Goal: Task Accomplishment & Management: Manage account settings

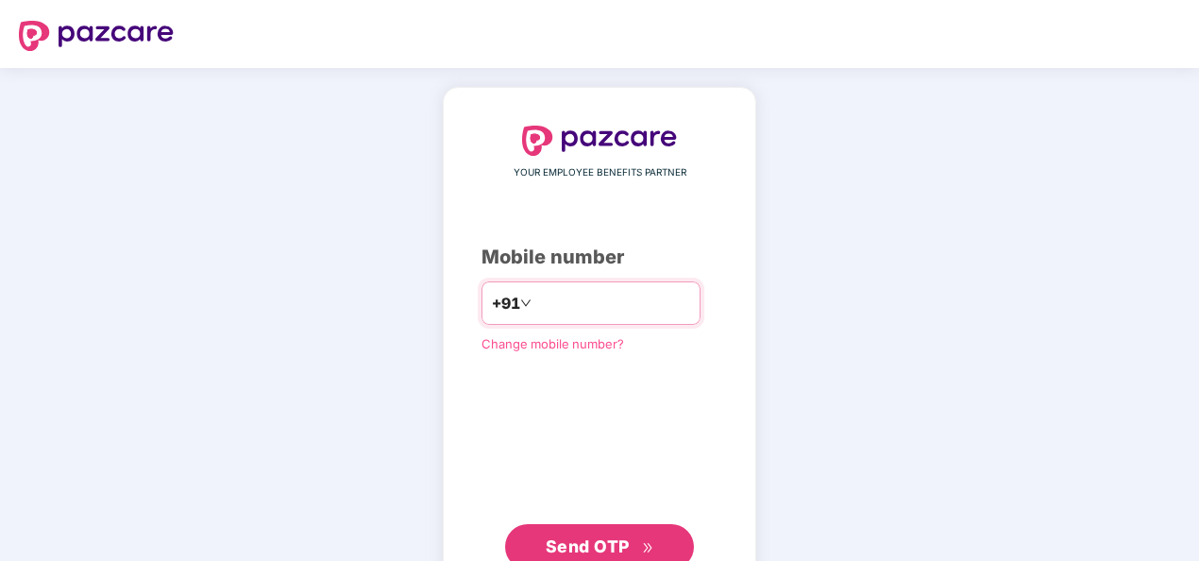
type input "**********"
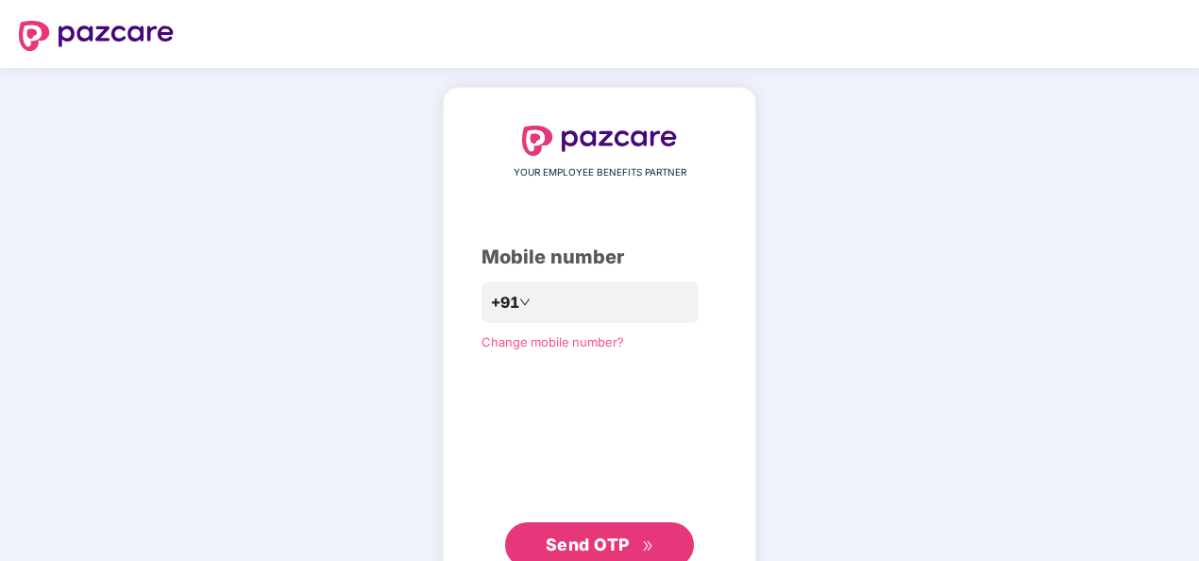
click at [604, 545] on span "Send OTP" at bounding box center [588, 545] width 84 height 20
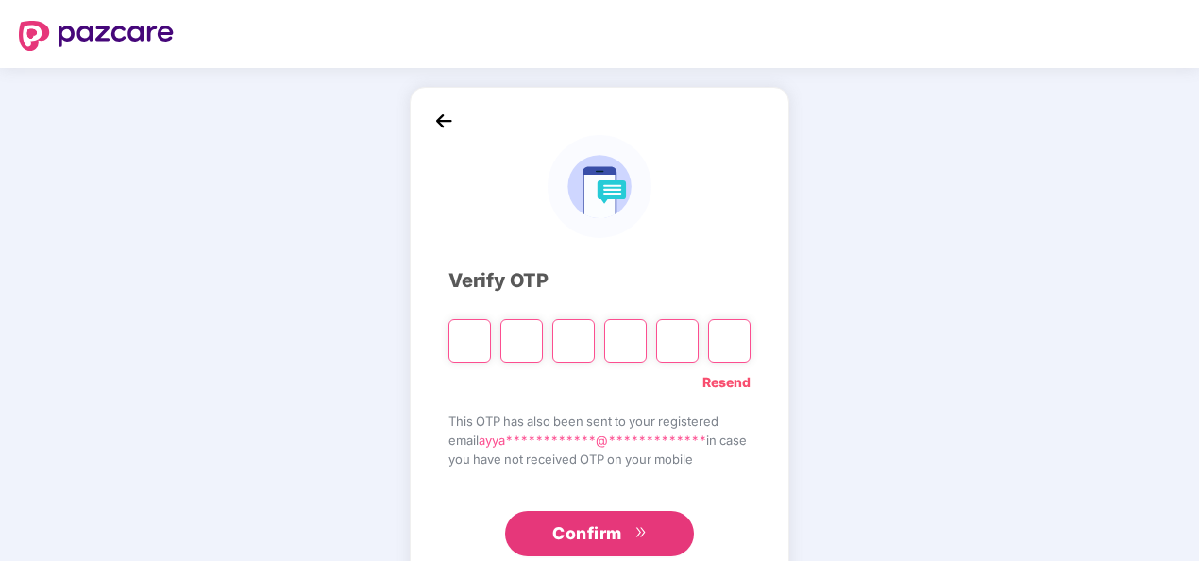
type input "*"
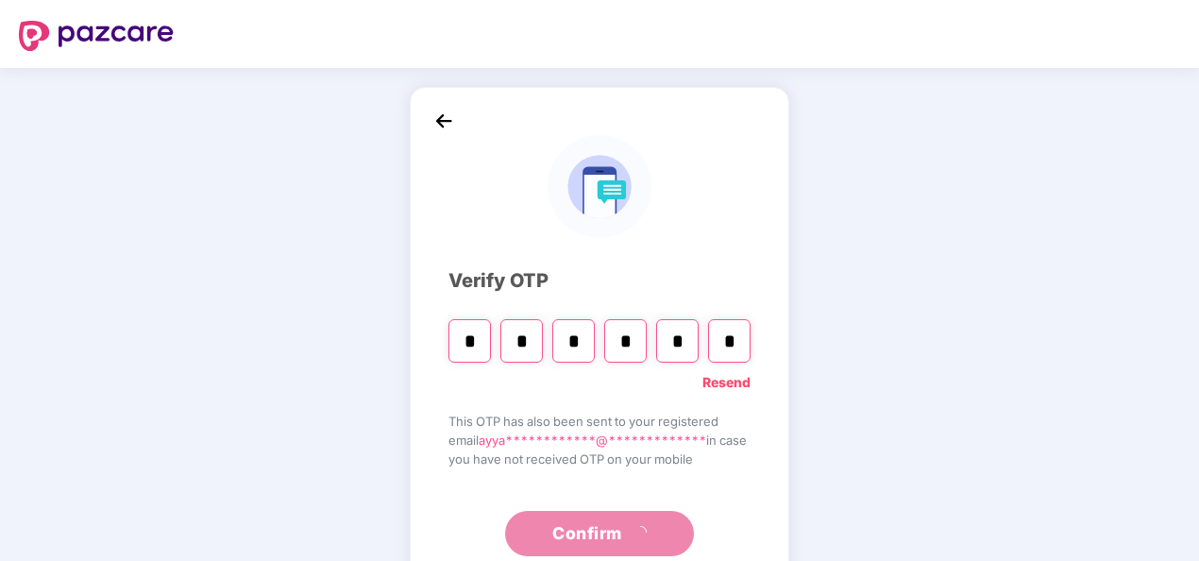
type input "*"
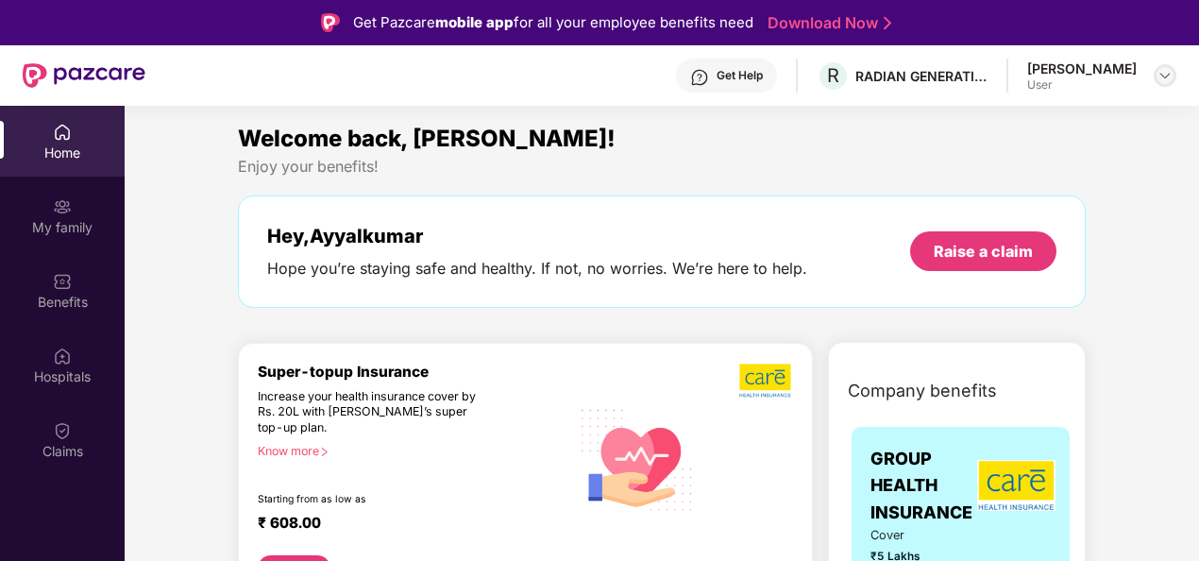
click at [1160, 79] on img at bounding box center [1165, 75] width 15 height 15
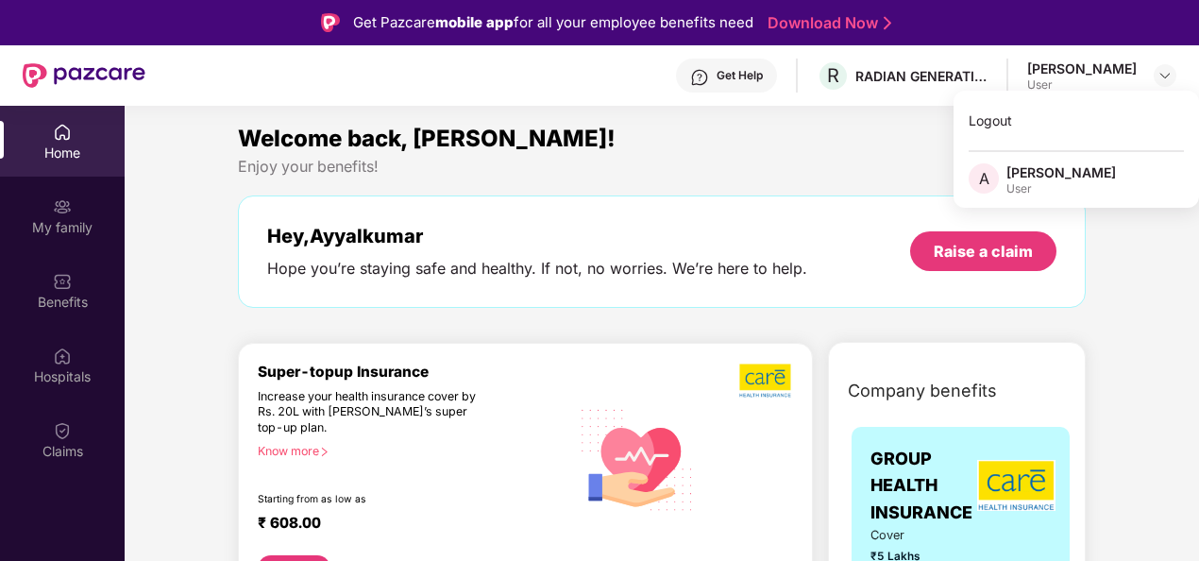
click at [810, 176] on div "Enjoy your benefits!" at bounding box center [662, 167] width 848 height 20
